Goal: Book appointment/travel/reservation

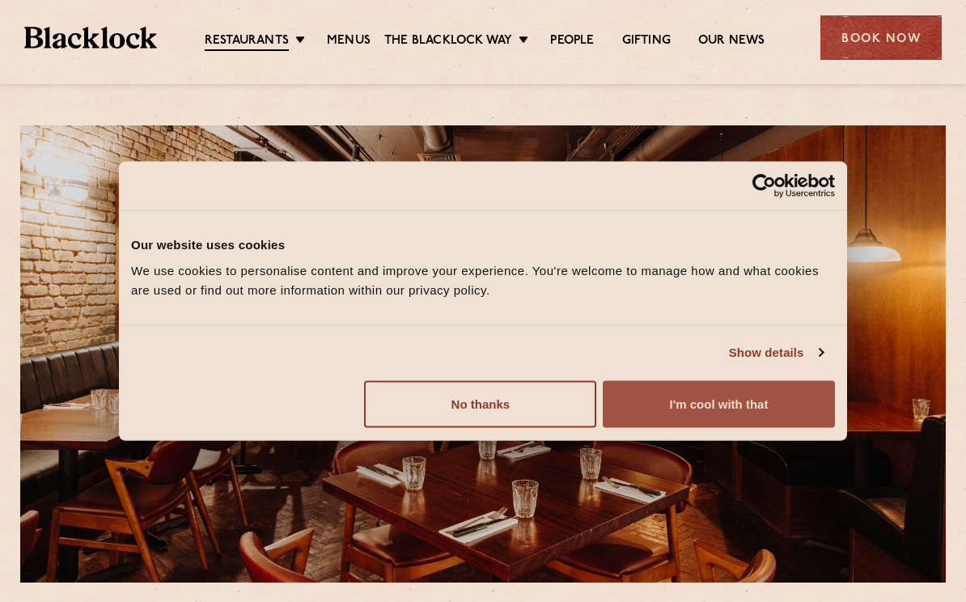
click at [773, 413] on button "I'm cool with that" at bounding box center [719, 403] width 232 height 47
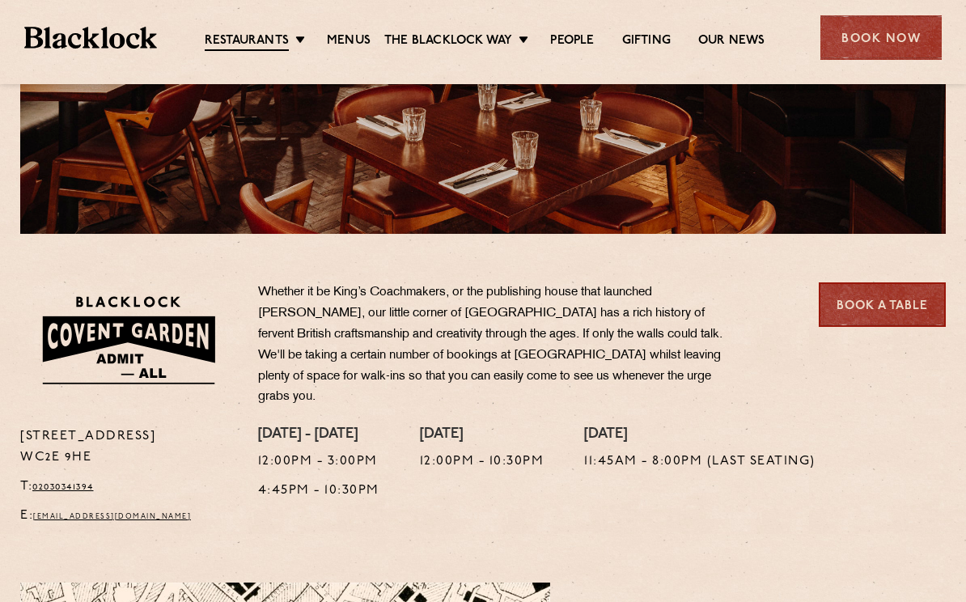
scroll to position [359, 0]
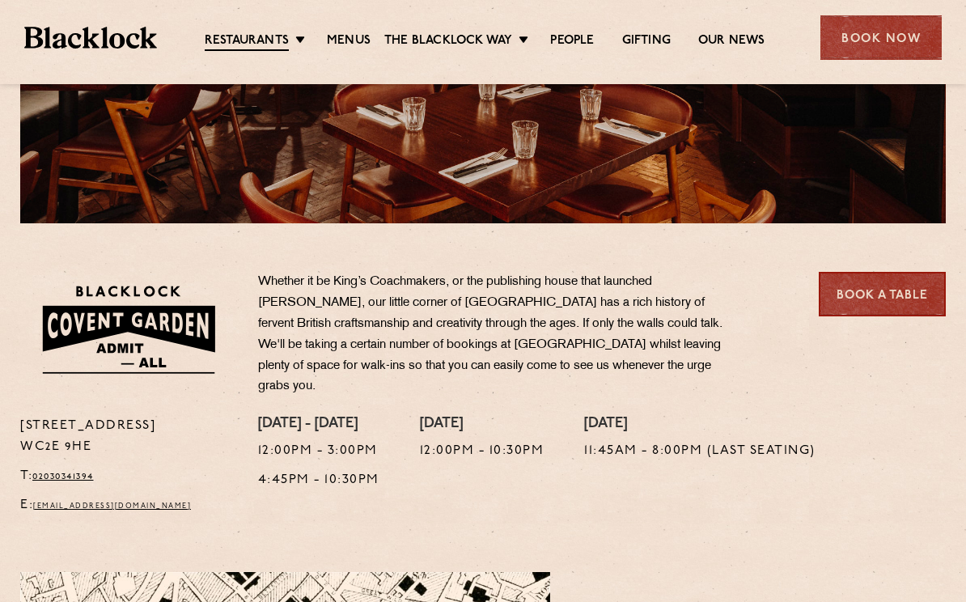
click at [375, 44] on li "Menus" at bounding box center [348, 42] width 71 height 18
click at [364, 41] on link "Menus" at bounding box center [349, 41] width 44 height 16
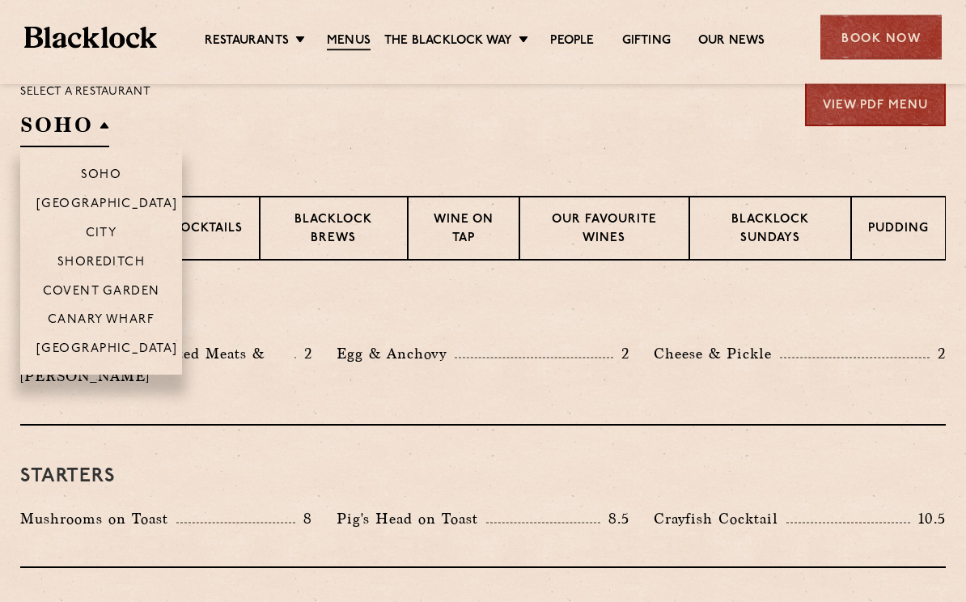
scroll to position [553, 0]
click at [120, 287] on p "Covent Garden" at bounding box center [101, 292] width 117 height 15
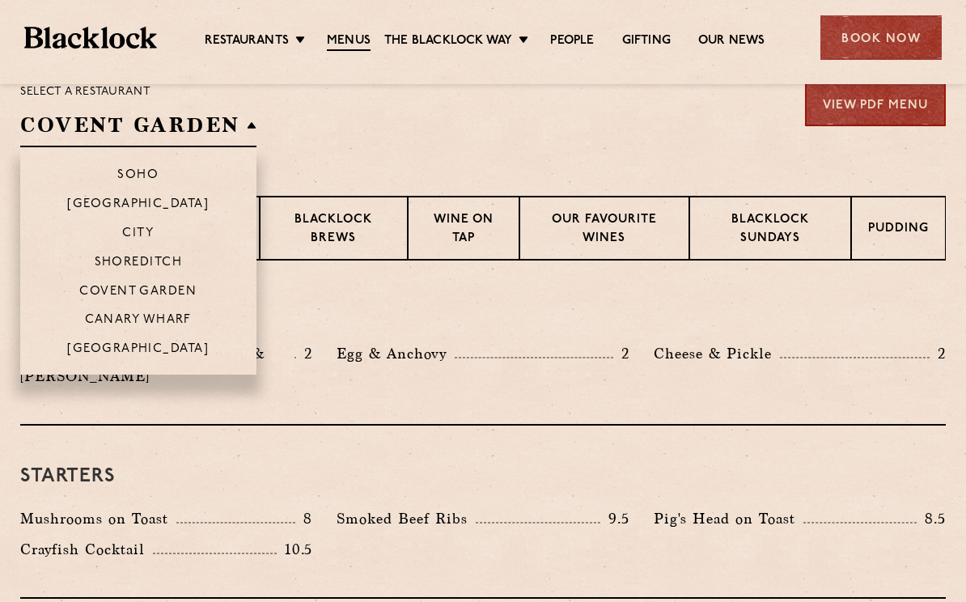
click at [130, 287] on p "Covent Garden" at bounding box center [137, 292] width 117 height 15
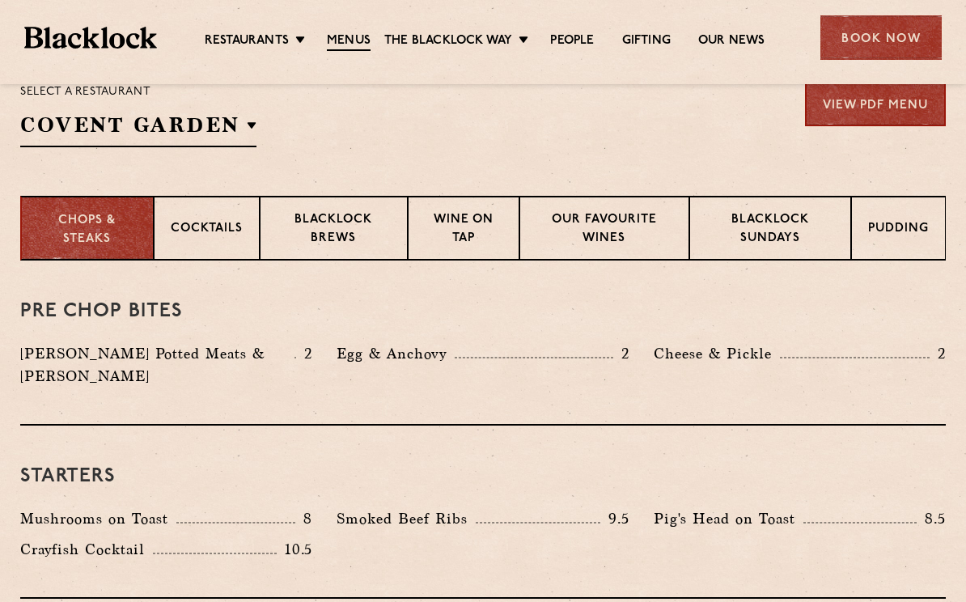
click at [764, 242] on p "Blacklock Sundays" at bounding box center [770, 230] width 128 height 38
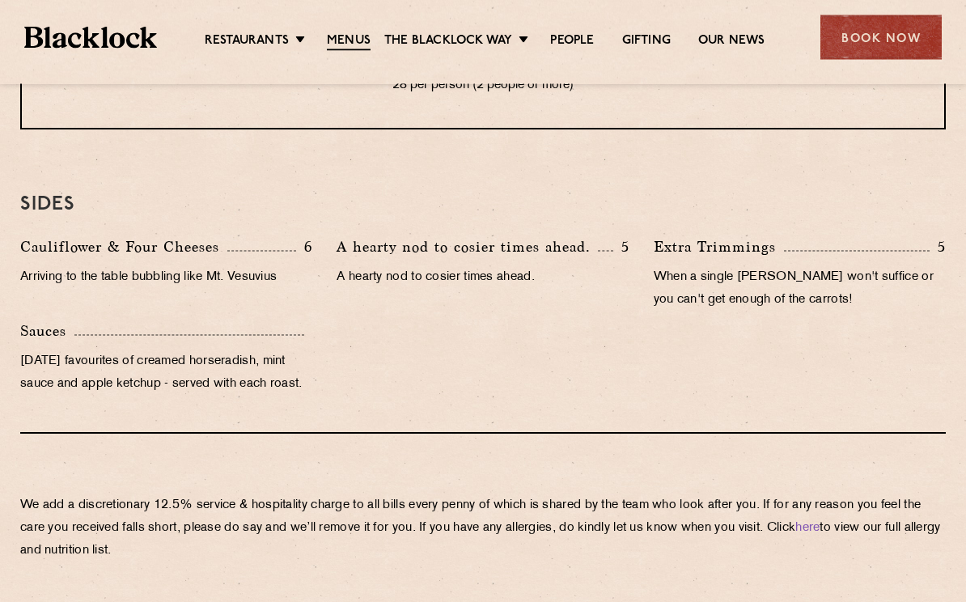
scroll to position [1603, 0]
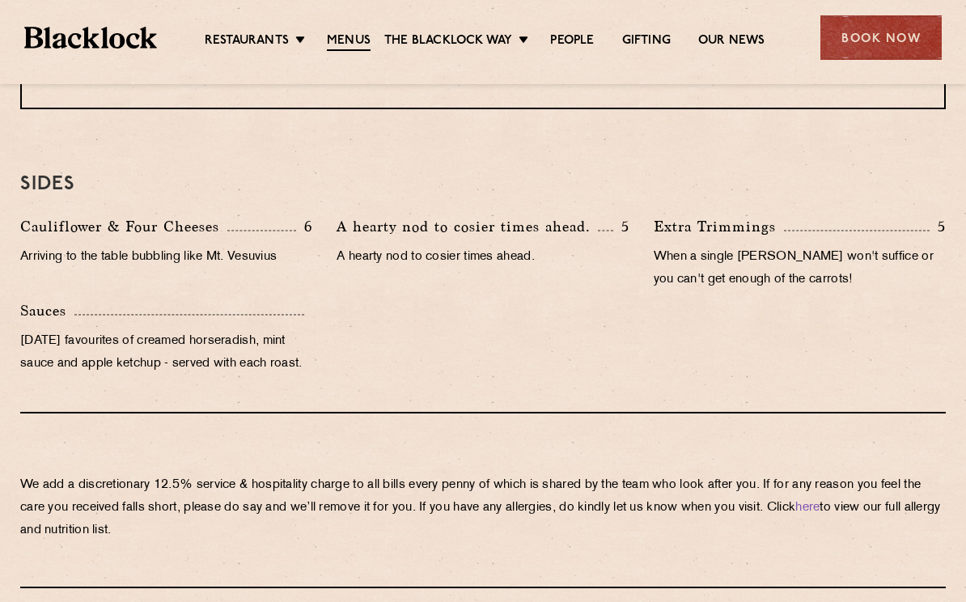
click at [862, 38] on div "Book Now" at bounding box center [880, 37] width 121 height 44
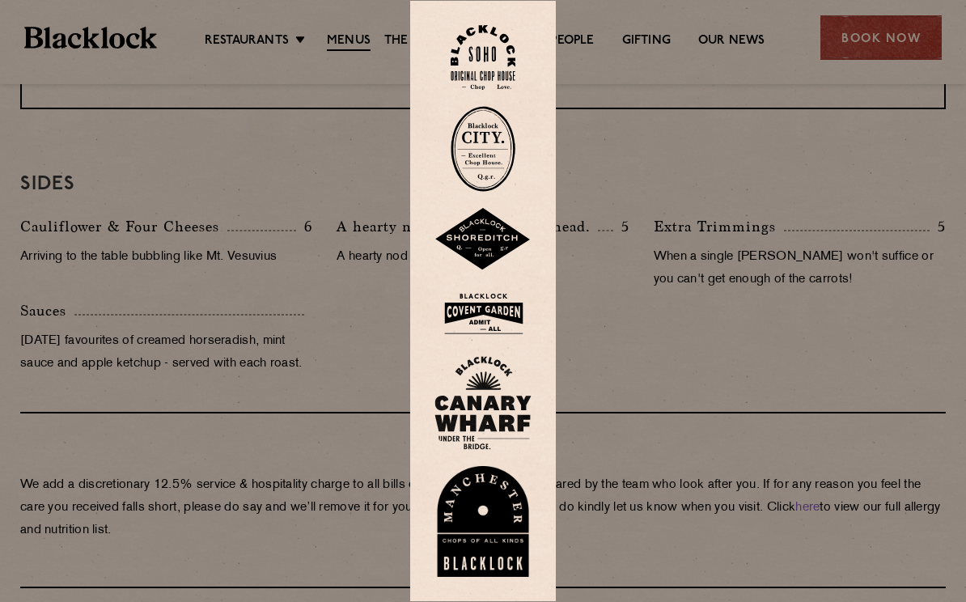
click at [493, 335] on img at bounding box center [482, 313] width 97 height 53
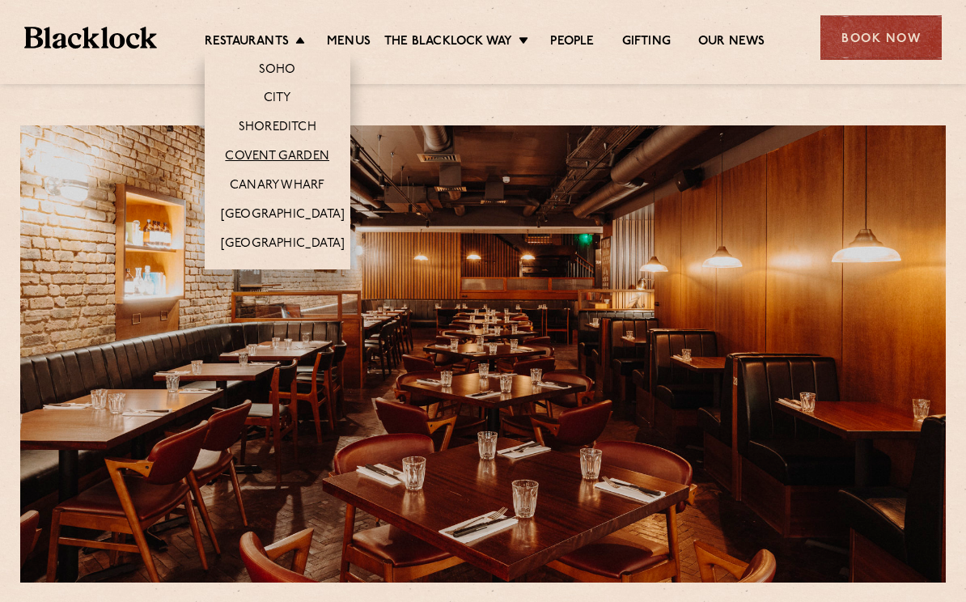
click at [278, 149] on link "Covent Garden" at bounding box center [277, 157] width 104 height 16
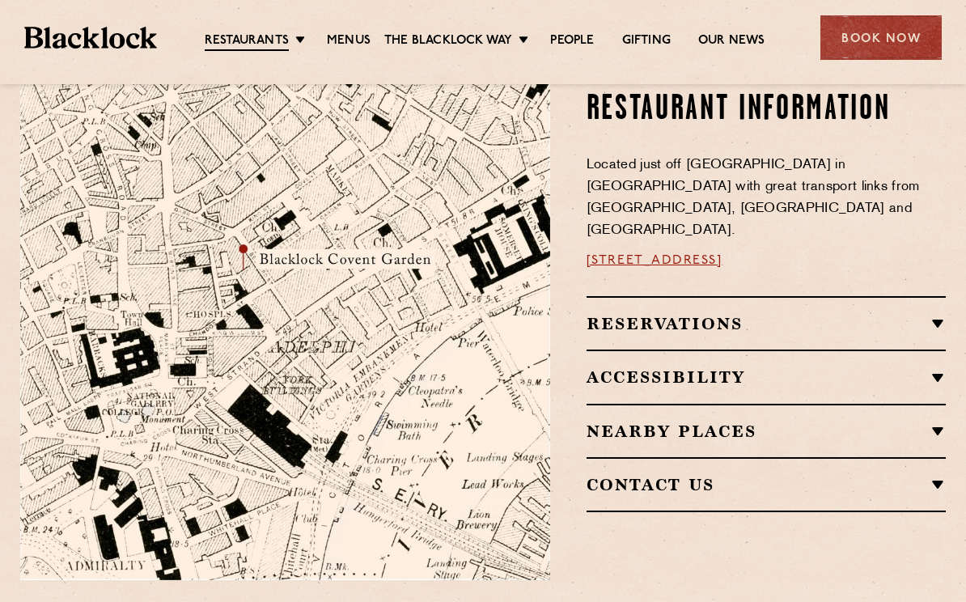
scroll to position [909, 0]
click at [675, 311] on div "Reservations Walk-Ins Walk-ins are always warmly welcome. Do pop in and we’ll g…" at bounding box center [766, 323] width 359 height 53
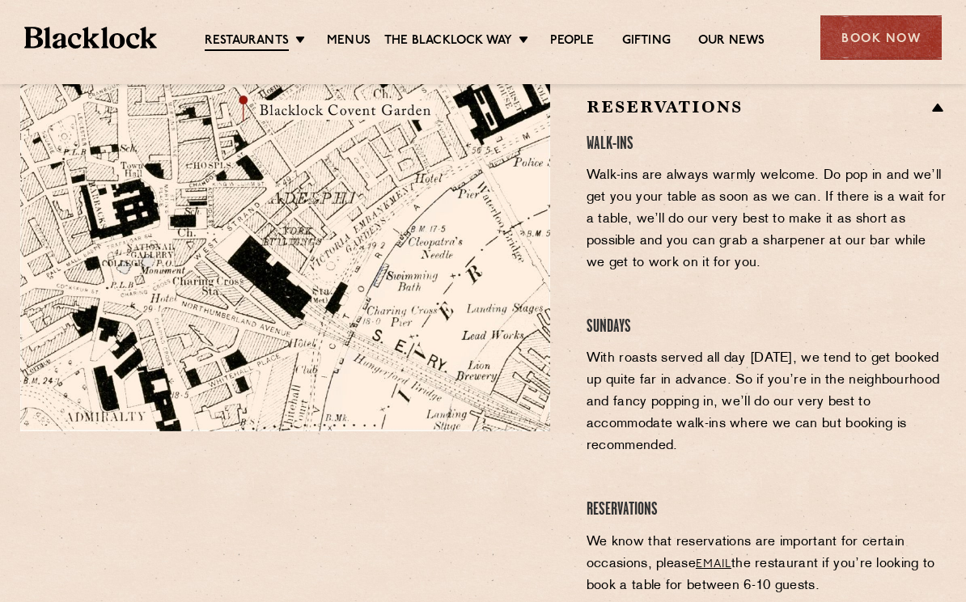
scroll to position [1053, 0]
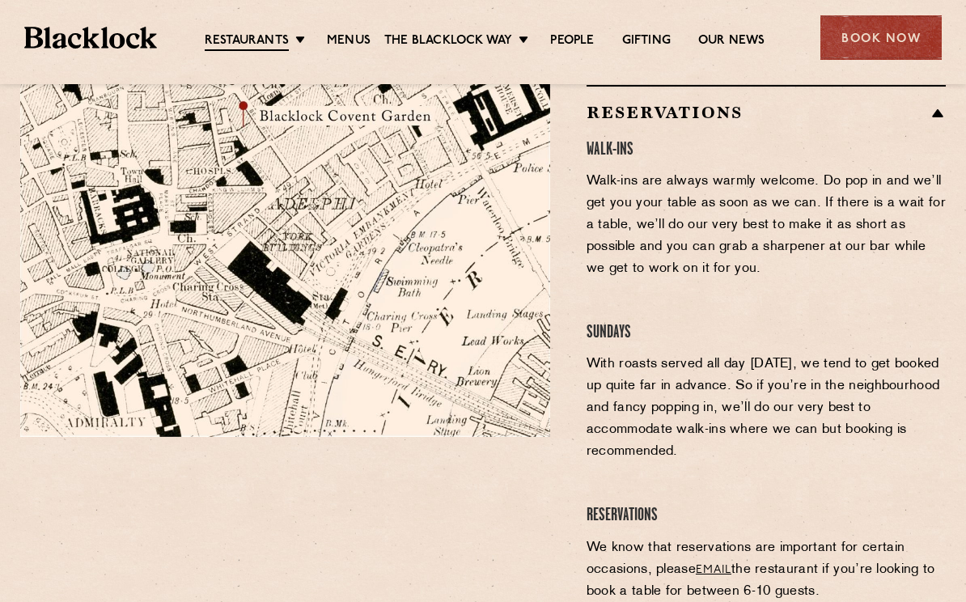
click at [703, 201] on p "Walk-ins are always warmly welcome. Do pop in and we’ll get you your table as s…" at bounding box center [766, 225] width 359 height 109
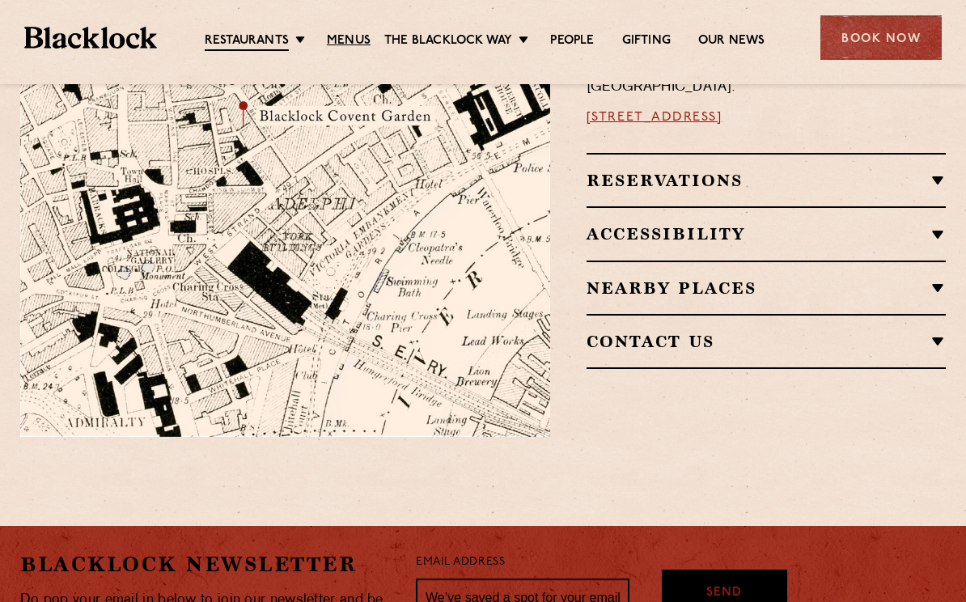
click at [353, 49] on link "Menus" at bounding box center [349, 41] width 44 height 16
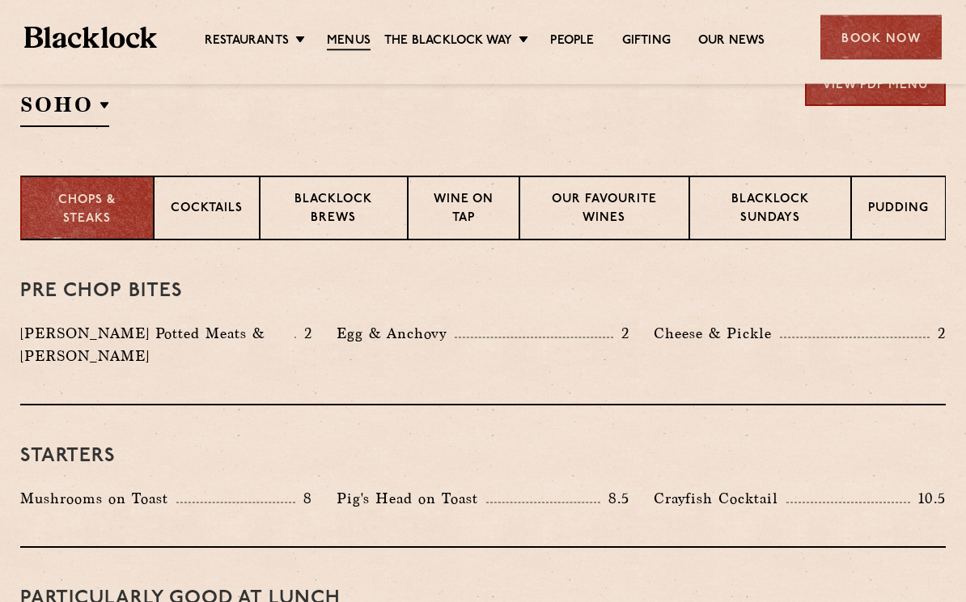
scroll to position [574, 0]
click at [788, 213] on p "Blacklock Sundays" at bounding box center [770, 210] width 128 height 38
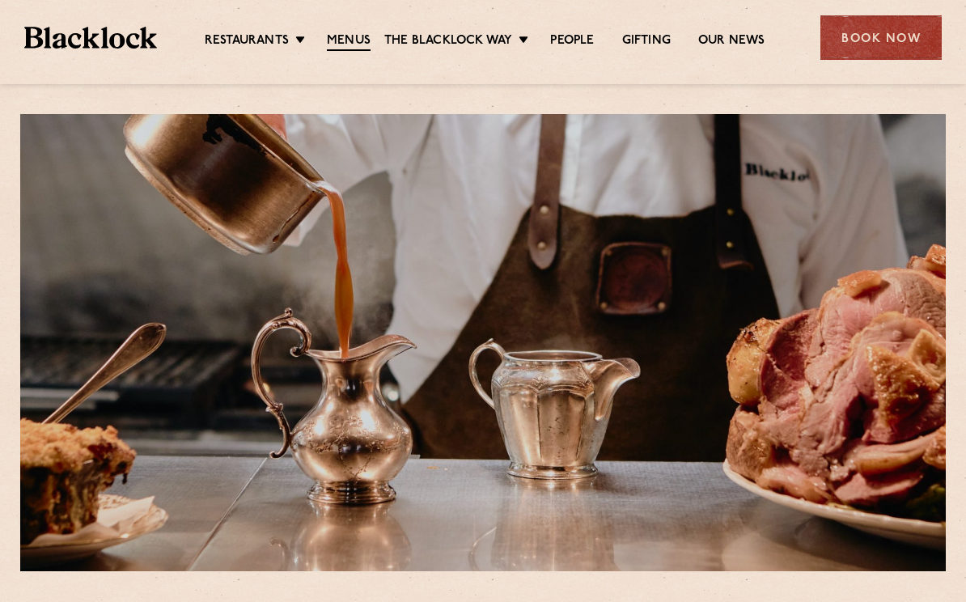
scroll to position [0, 0]
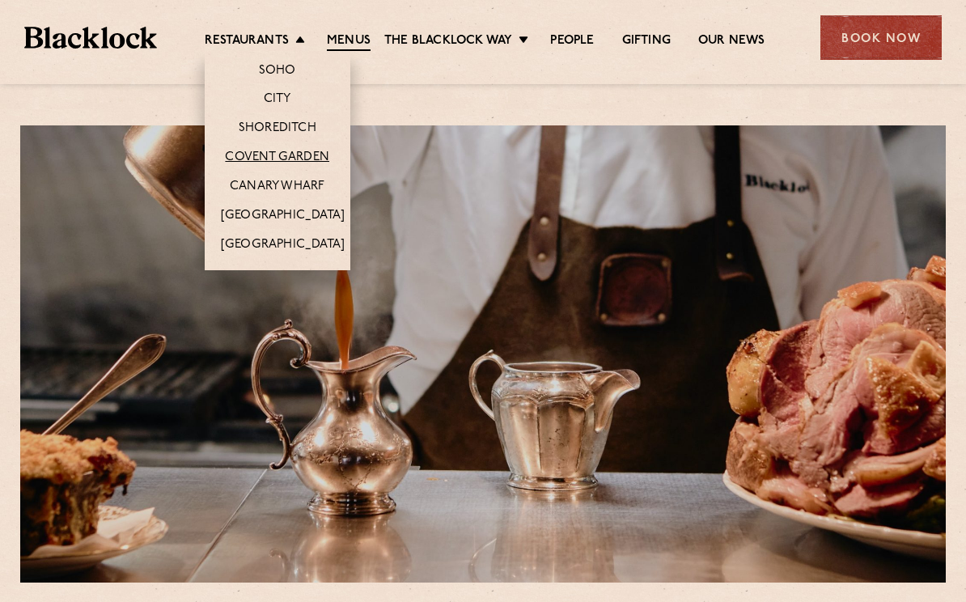
click at [320, 160] on link "Covent Garden" at bounding box center [277, 158] width 104 height 16
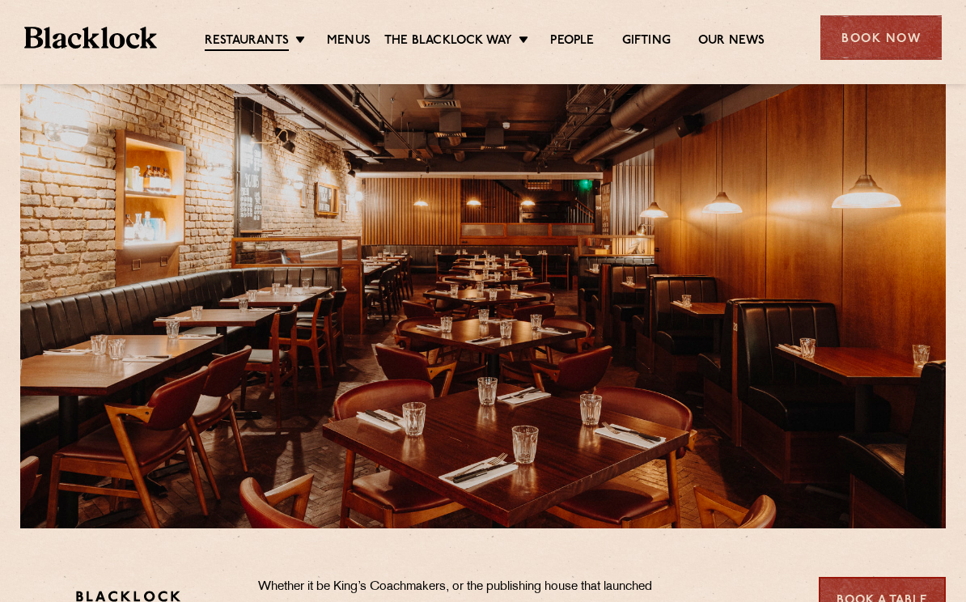
scroll to position [53, 0]
